Goal: Task Accomplishment & Management: Complete application form

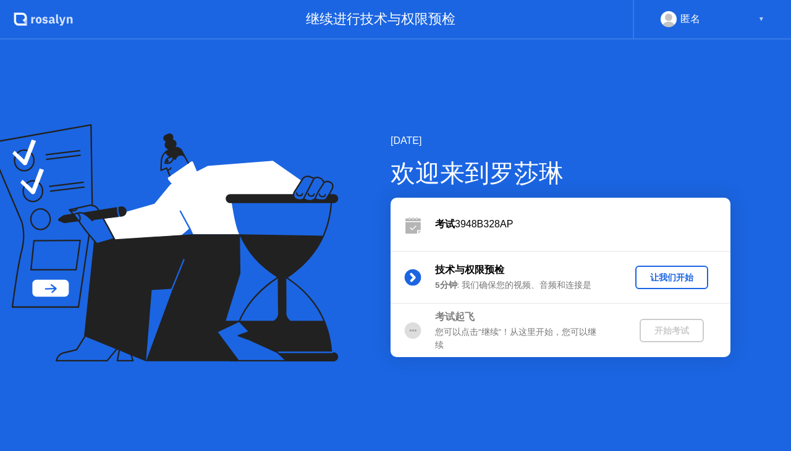
click at [670, 276] on div "让我们开始" at bounding box center [671, 278] width 63 height 12
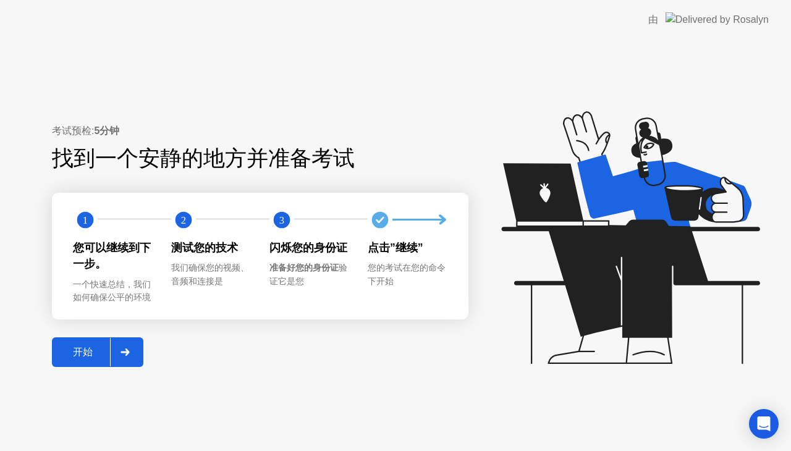
click at [87, 355] on div "开始" at bounding box center [83, 352] width 54 height 13
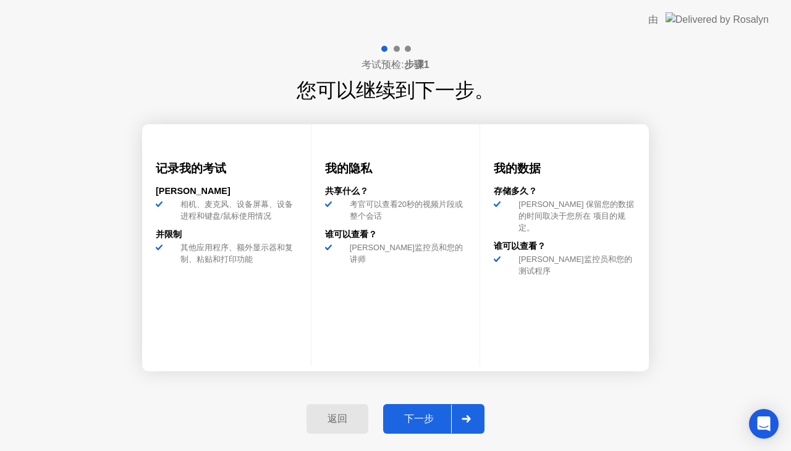
click at [418, 420] on div "下一步" at bounding box center [419, 419] width 64 height 13
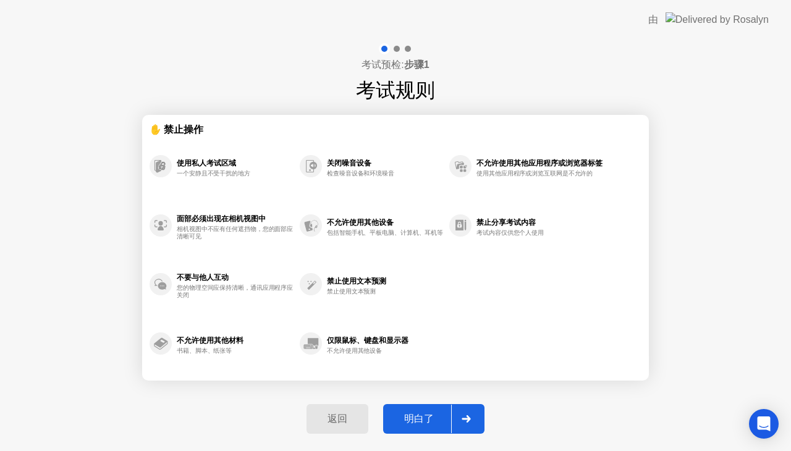
click at [430, 415] on div "明白了" at bounding box center [419, 419] width 64 height 13
select select "**********"
select select "*******"
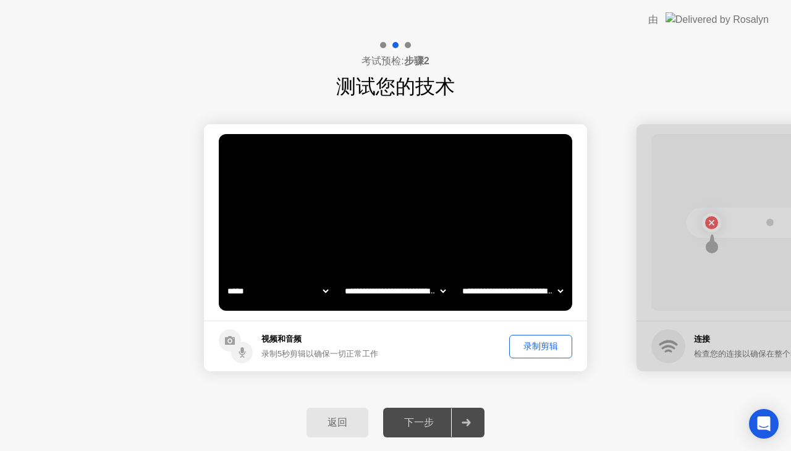
click at [528, 343] on div "录制剪辑" at bounding box center [540, 346] width 54 height 12
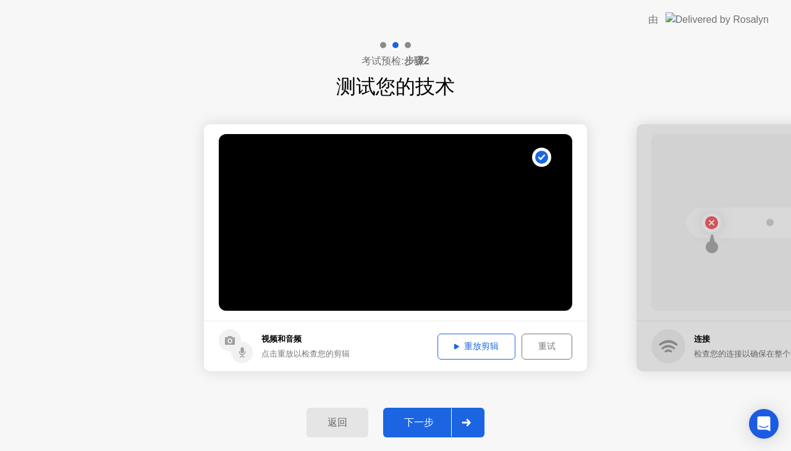
click at [428, 424] on div "下一步" at bounding box center [419, 422] width 64 height 13
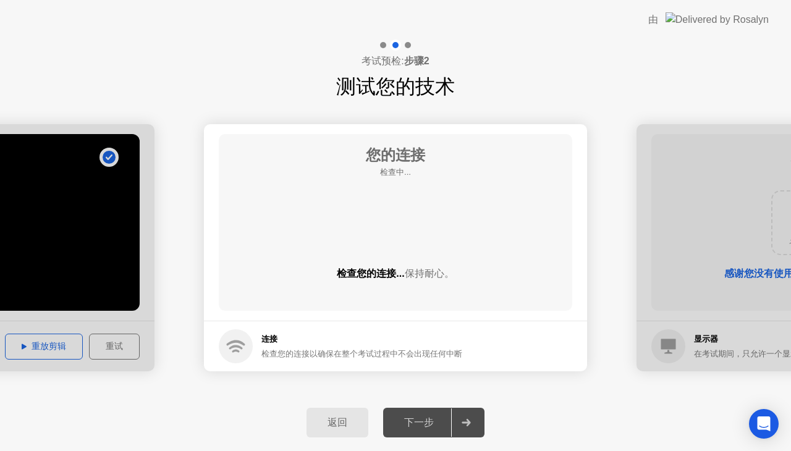
drag, startPoint x: 416, startPoint y: 326, endPoint x: 508, endPoint y: 479, distance: 178.8
click at [508, 450] on html "**********" at bounding box center [395, 225] width 791 height 451
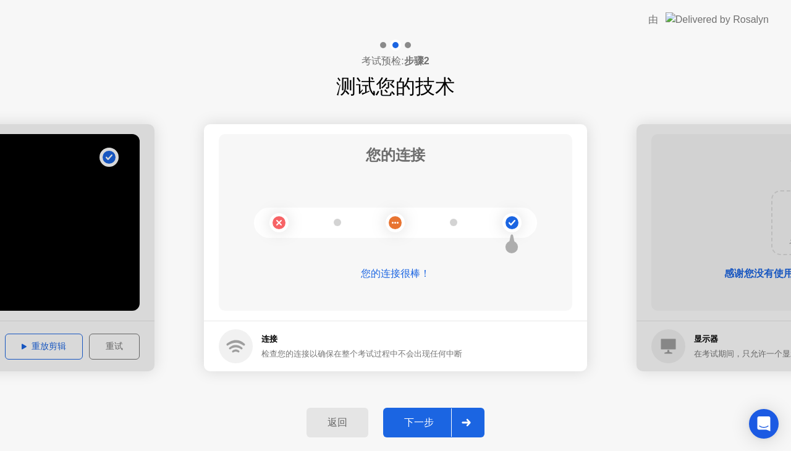
click at [411, 420] on div "下一步" at bounding box center [419, 422] width 64 height 13
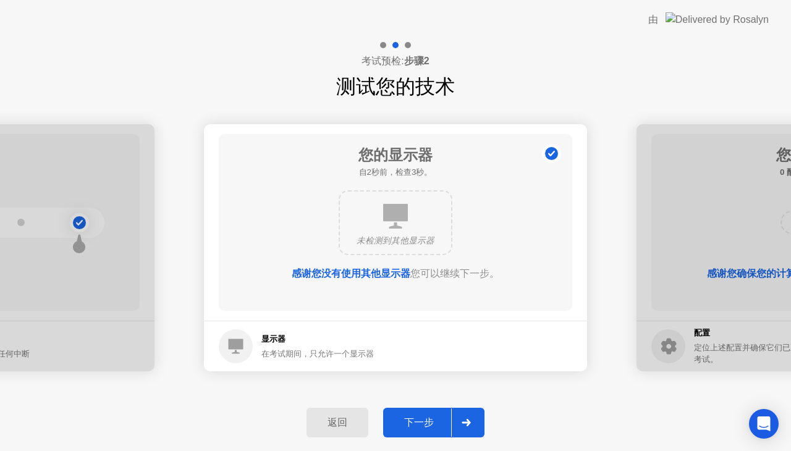
click at [429, 420] on div "下一步" at bounding box center [419, 422] width 64 height 13
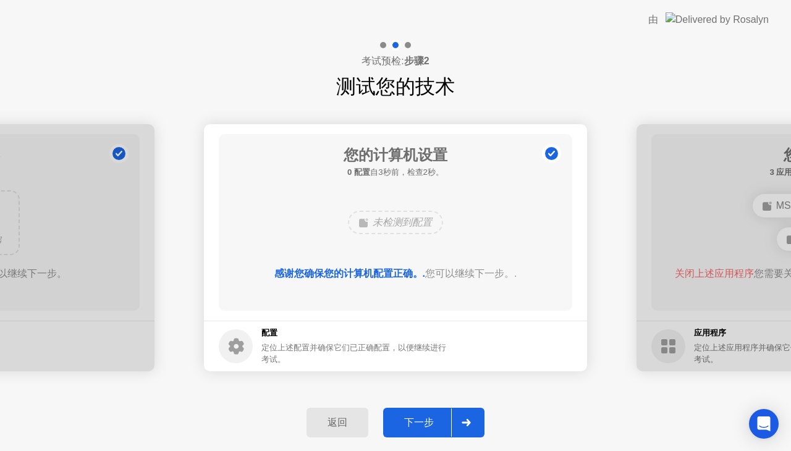
click at [416, 424] on div "下一步" at bounding box center [419, 422] width 64 height 13
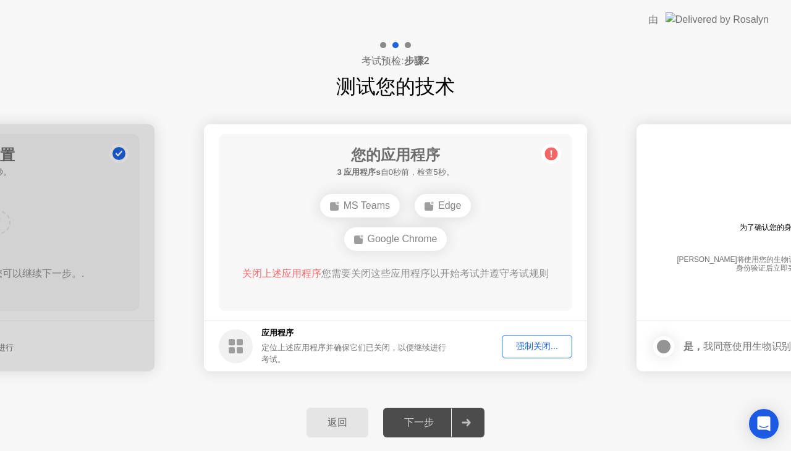
click at [527, 340] on div "强制关闭..." at bounding box center [537, 346] width 62 height 12
click at [531, 345] on div "强制关闭..." at bounding box center [537, 346] width 62 height 12
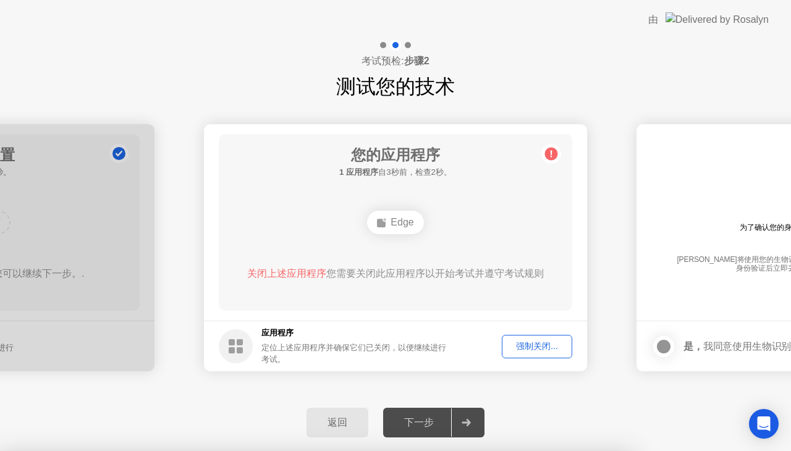
click at [597, 409] on div "返回 下一步" at bounding box center [395, 422] width 791 height 57
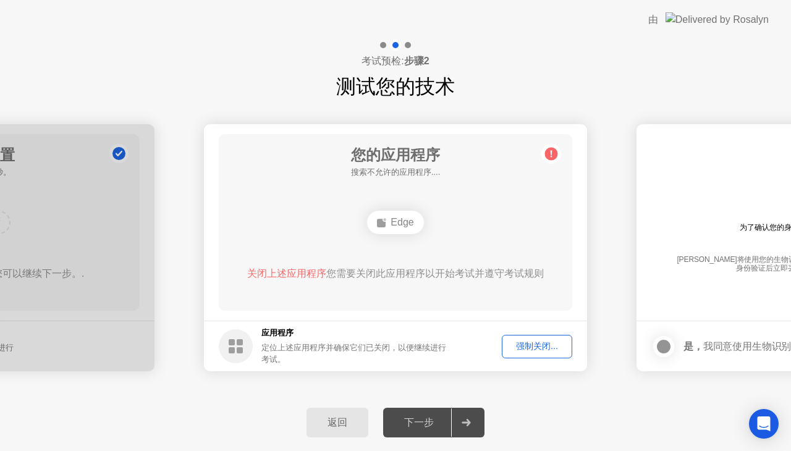
click at [533, 346] on div "强制关闭..." at bounding box center [537, 346] width 62 height 12
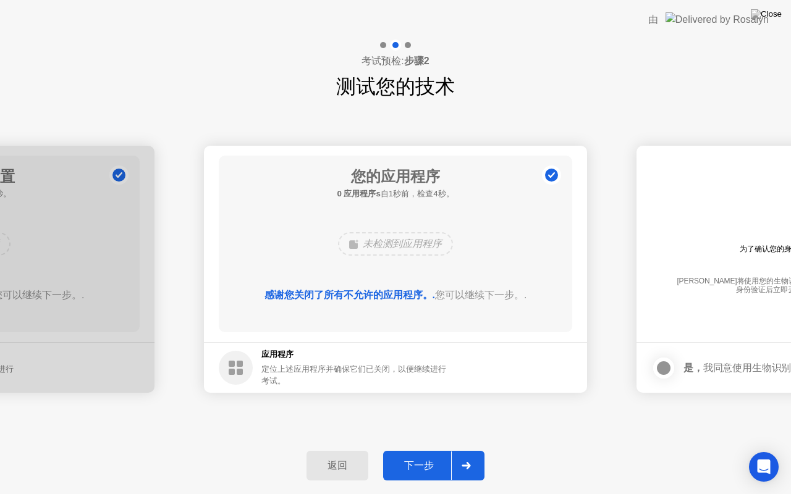
click at [419, 450] on div "下一步" at bounding box center [419, 466] width 64 height 13
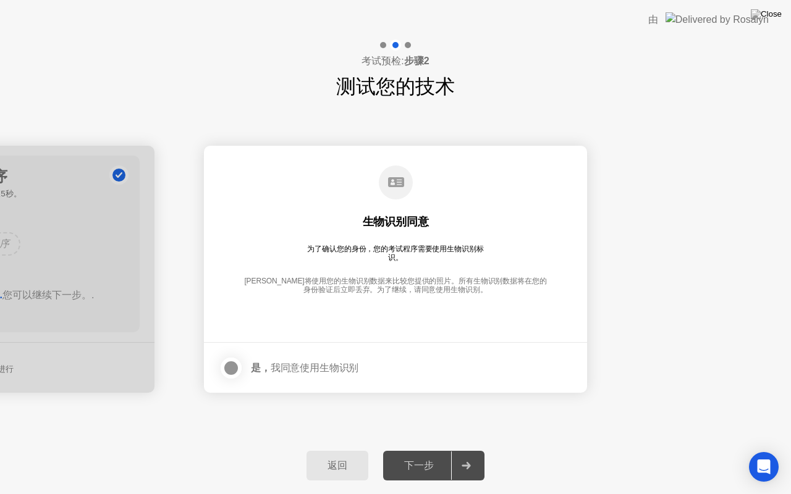
click at [233, 365] on div at bounding box center [231, 368] width 15 height 15
click at [439, 450] on div "下一步" at bounding box center [419, 466] width 64 height 13
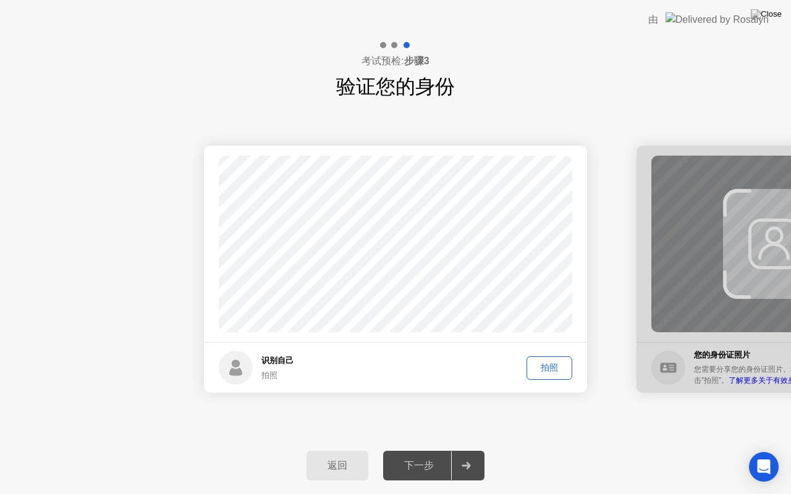
click at [542, 365] on div "拍照" at bounding box center [549, 368] width 37 height 12
click at [421, 450] on div "下一步" at bounding box center [419, 466] width 64 height 13
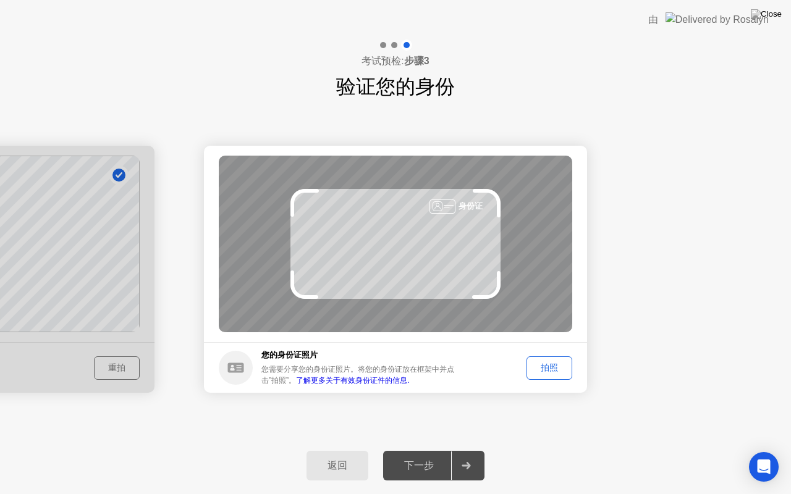
click at [548, 365] on div "拍照" at bounding box center [549, 368] width 37 height 12
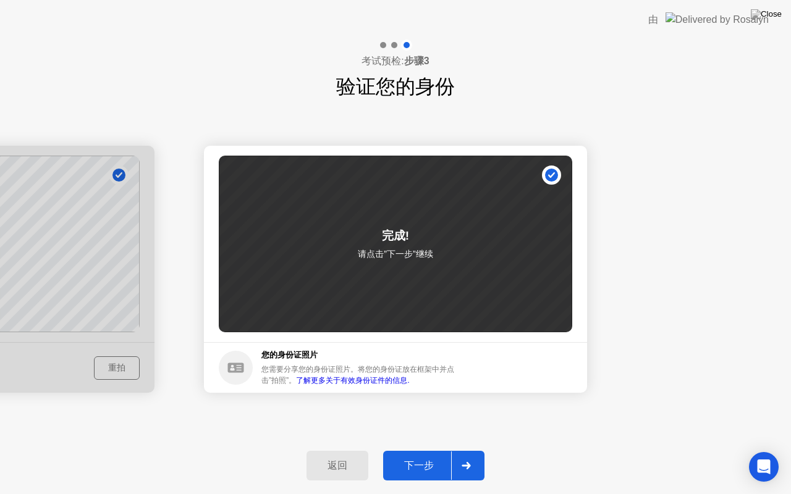
click at [413, 450] on div "下一步" at bounding box center [419, 466] width 64 height 13
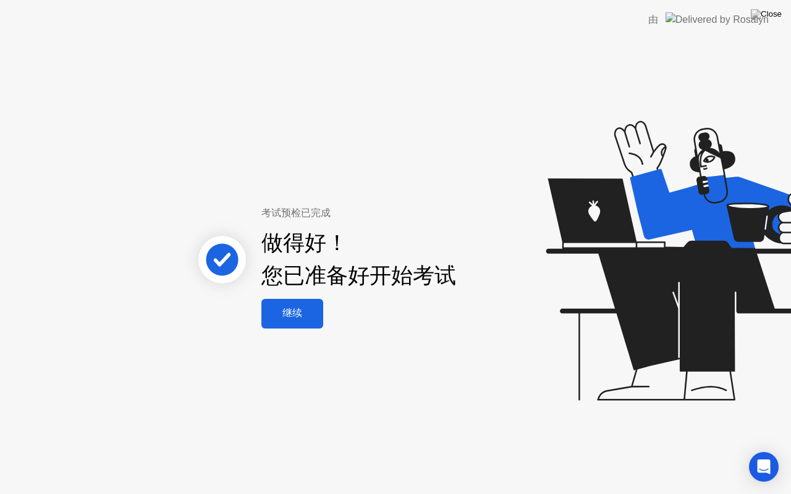
click at [285, 320] on div "继续" at bounding box center [292, 313] width 54 height 13
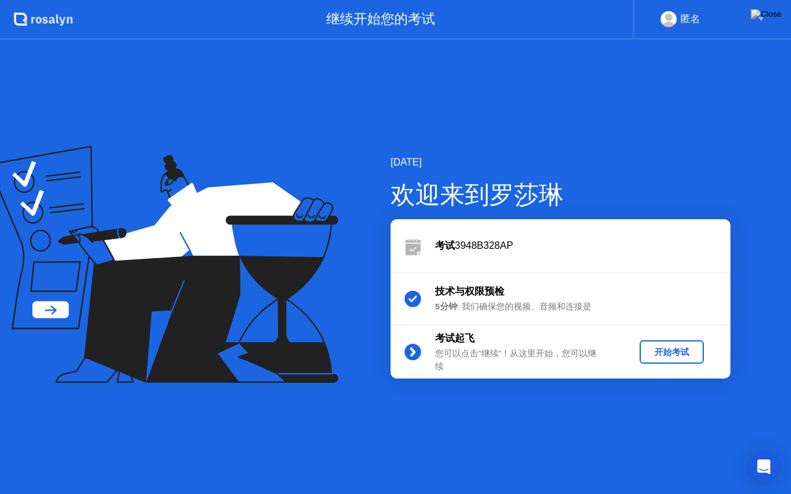
click at [678, 355] on div "开始考试" at bounding box center [671, 353] width 54 height 12
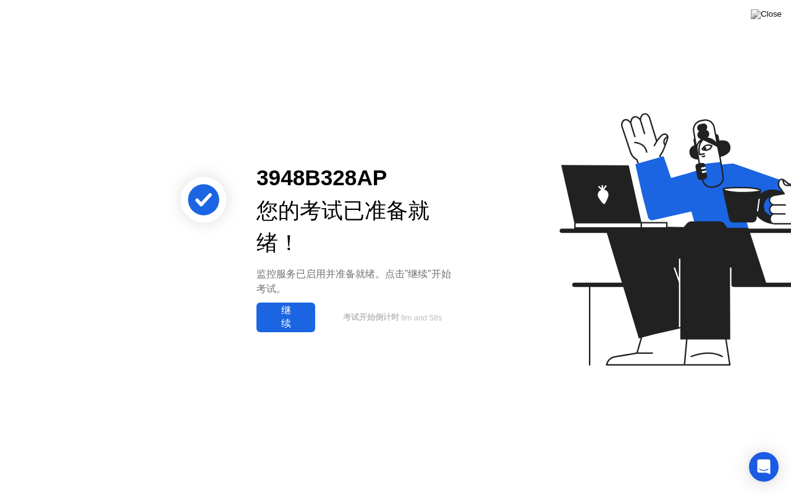
click at [304, 318] on div "继续" at bounding box center [285, 318] width 51 height 26
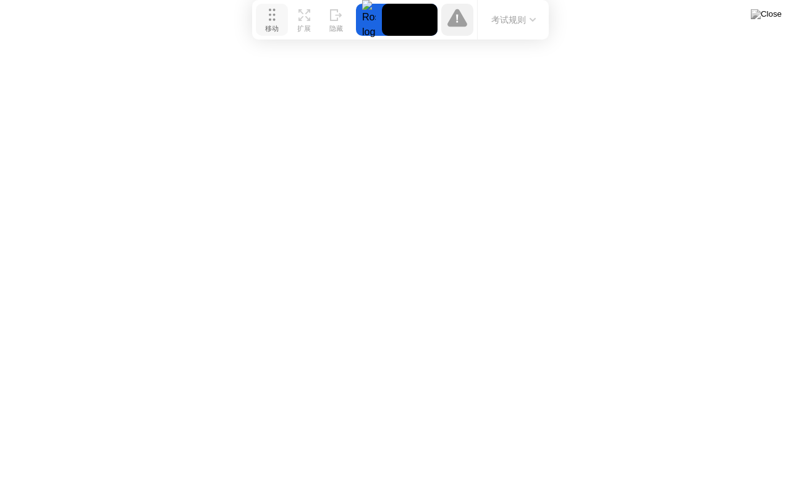
drag, startPoint x: 269, startPoint y: 473, endPoint x: 274, endPoint y: 14, distance: 459.7
click at [274, 14] on icon at bounding box center [272, 15] width 7 height 12
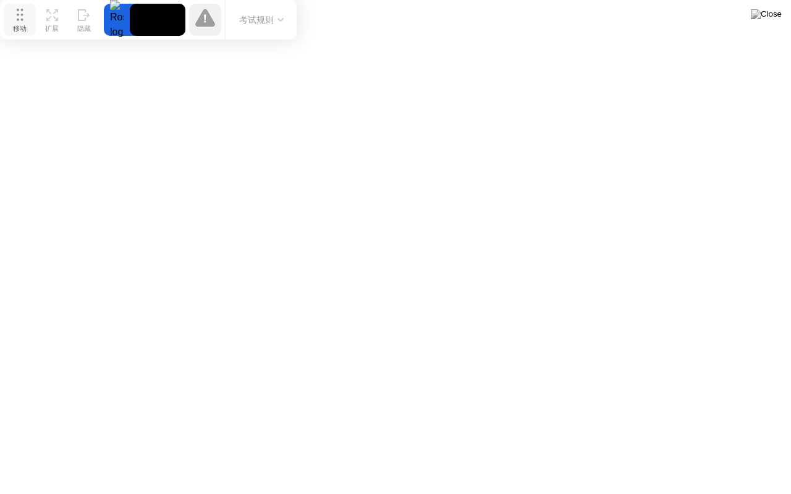
drag, startPoint x: 274, startPoint y: 14, endPoint x: 4, endPoint y: 9, distance: 270.0
click at [4, 9] on button "移动" at bounding box center [20, 20] width 32 height 32
